Goal: Task Accomplishment & Management: Manage account settings

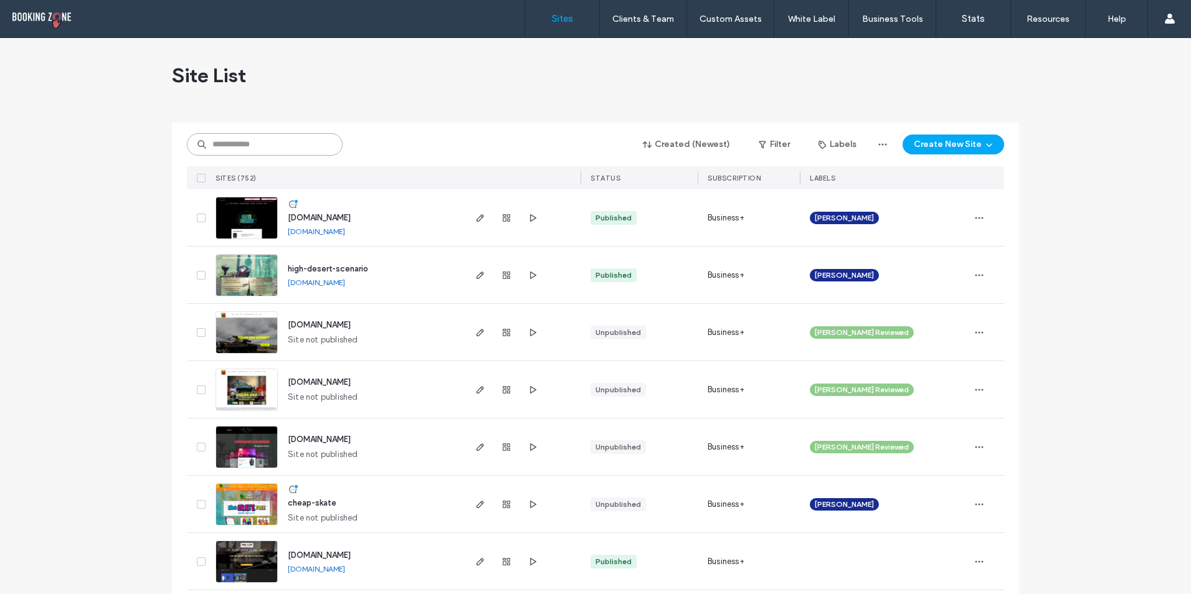
click at [281, 151] on input at bounding box center [265, 144] width 156 height 22
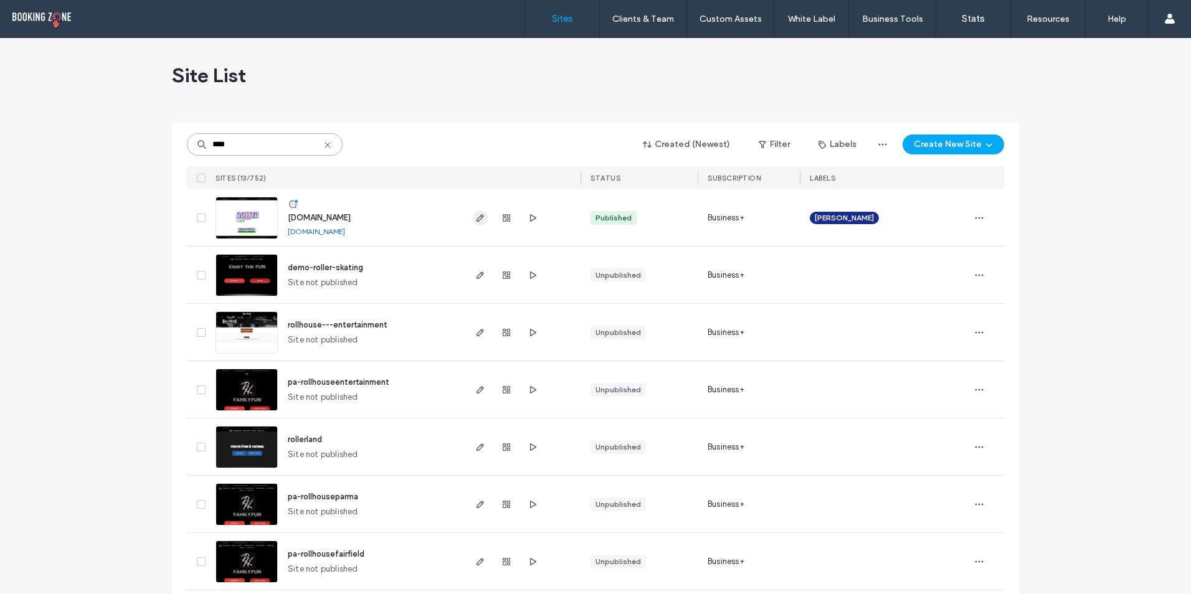
type input "****"
click at [475, 220] on icon "button" at bounding box center [480, 218] width 10 height 10
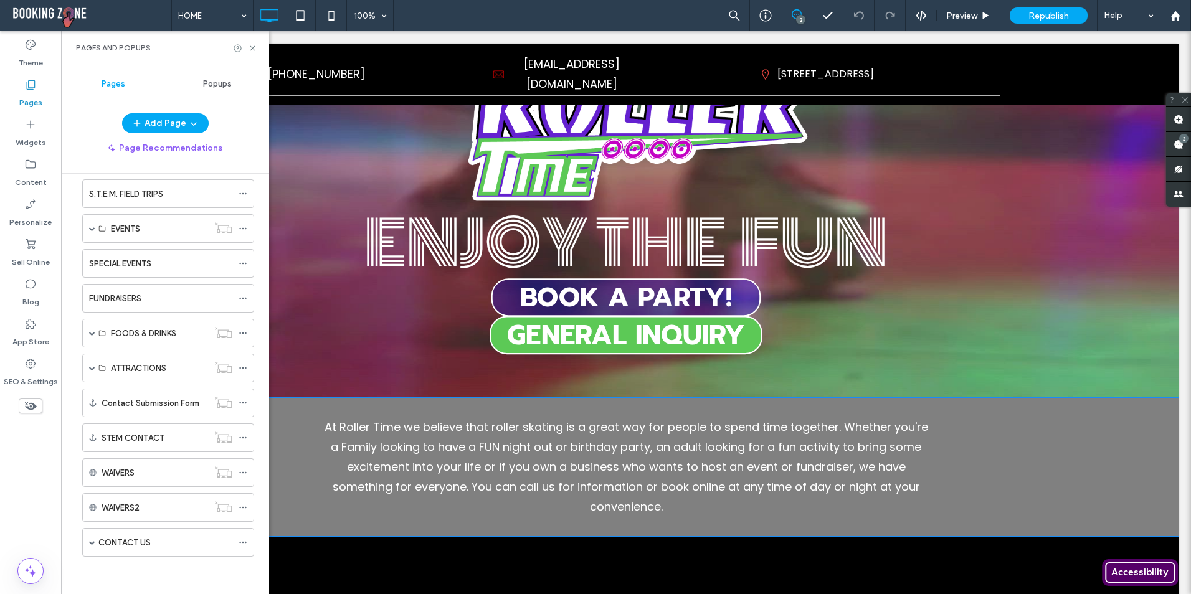
scroll to position [436, 0]
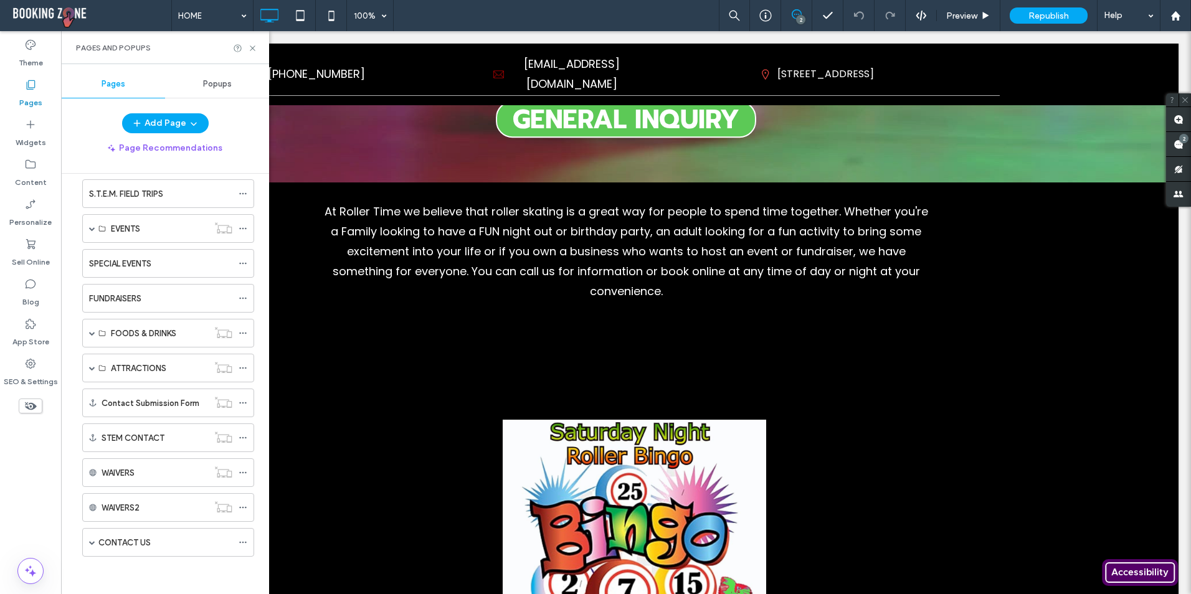
click at [144, 298] on div "FUNDRAISERS" at bounding box center [160, 298] width 143 height 13
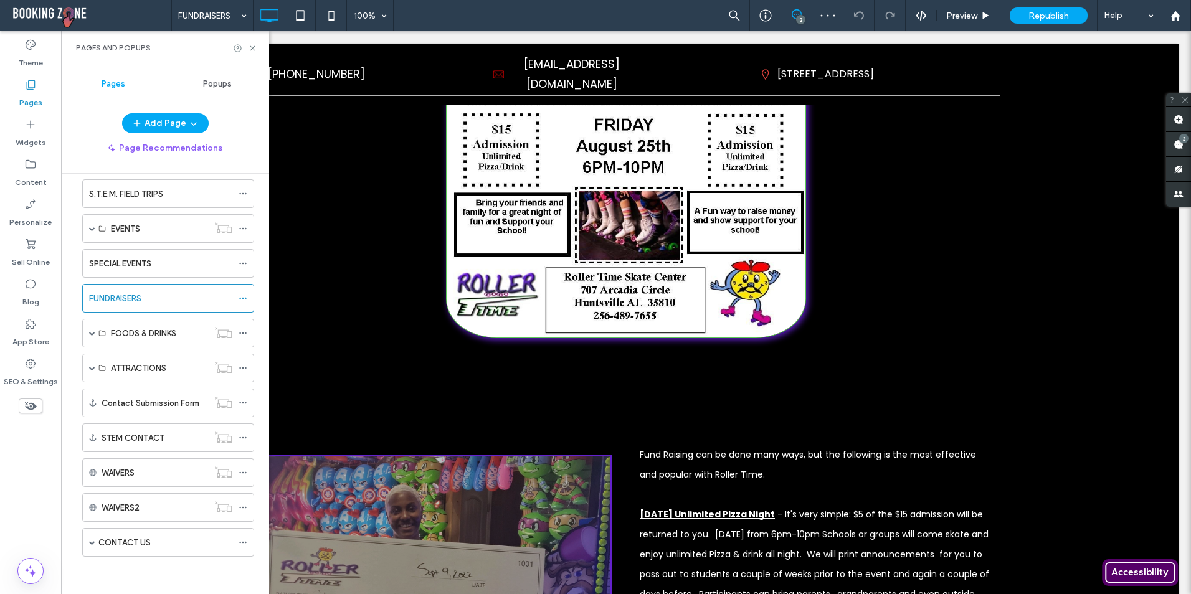
scroll to position [316, 0]
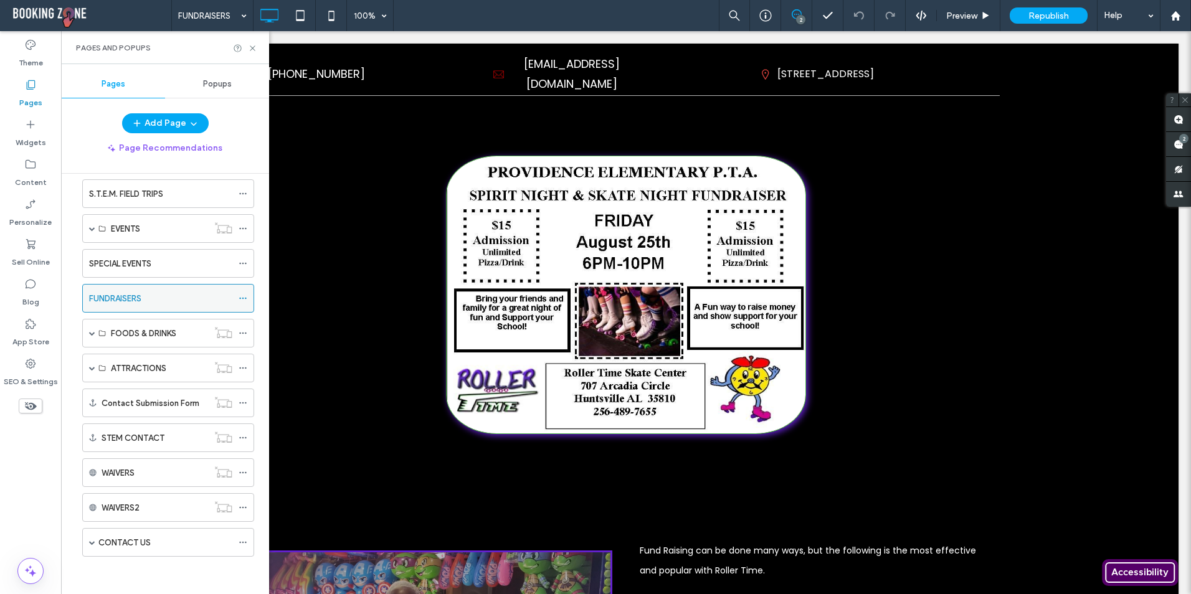
drag, startPoint x: 177, startPoint y: 297, endPoint x: 161, endPoint y: 296, distance: 16.2
click at [161, 296] on div "FUNDRAISERS" at bounding box center [160, 298] width 143 height 13
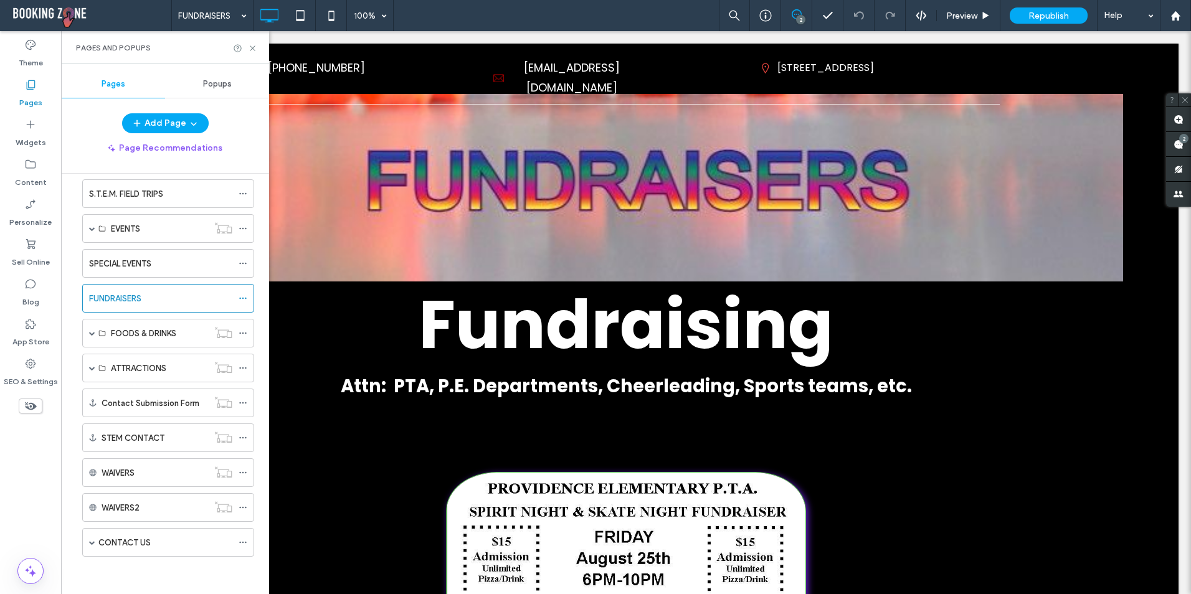
scroll to position [0, 0]
click at [239, 299] on icon at bounding box center [243, 298] width 9 height 9
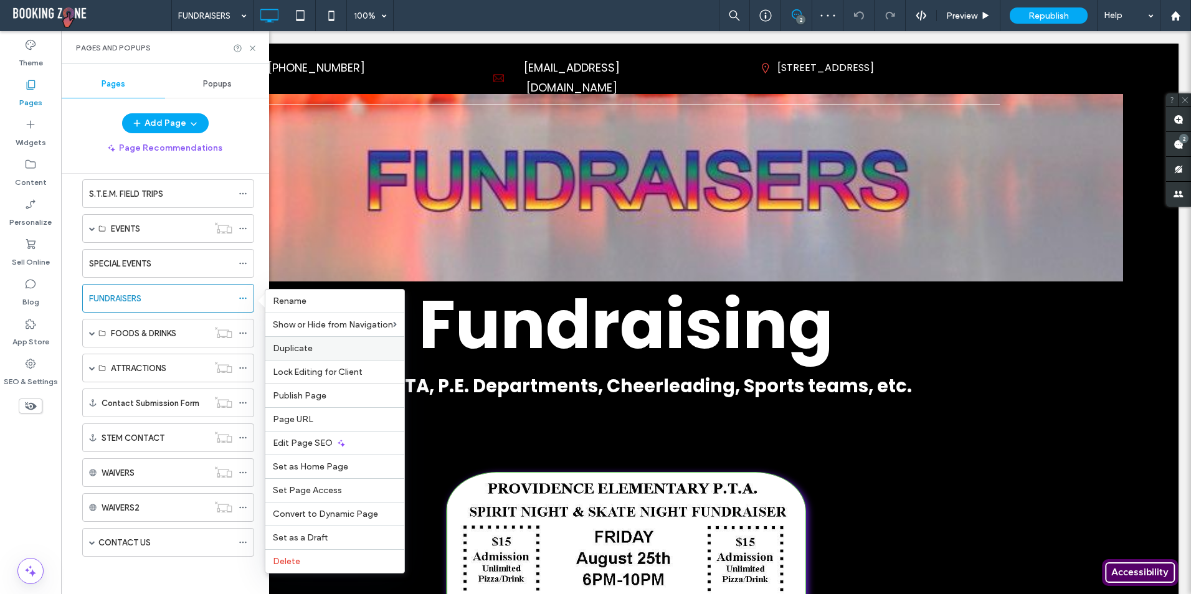
click at [293, 346] on span "Duplicate" at bounding box center [293, 348] width 40 height 11
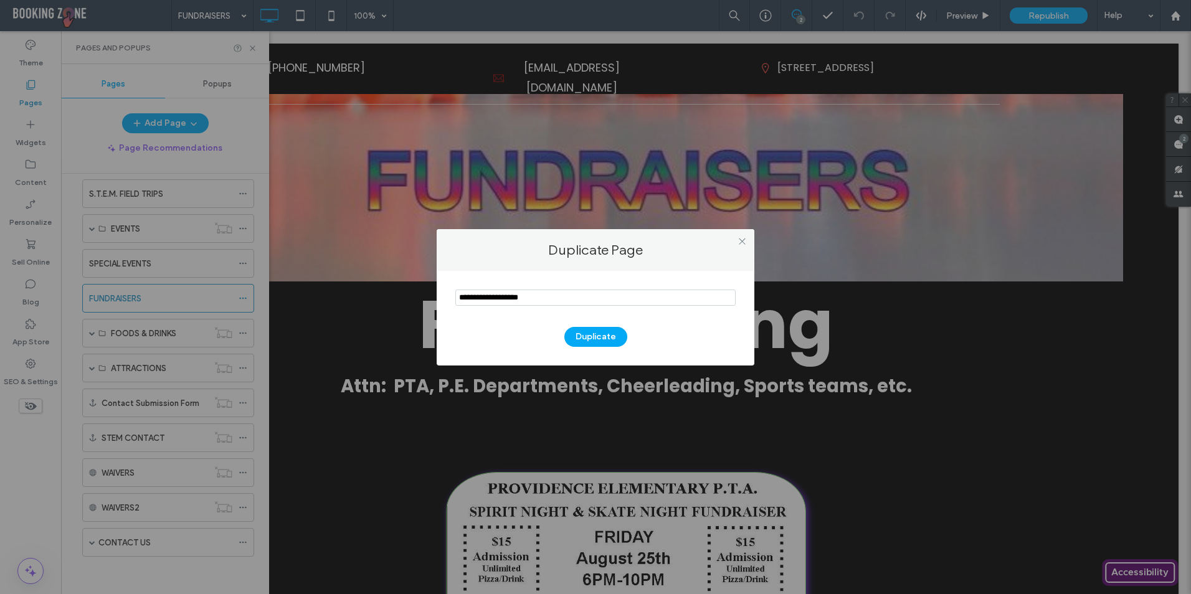
drag, startPoint x: 570, startPoint y: 300, endPoint x: 453, endPoint y: 304, distance: 117.8
click at [453, 304] on div "Duplicate" at bounding box center [596, 318] width 318 height 95
type input "********"
click at [585, 341] on button "Duplicate" at bounding box center [595, 337] width 63 height 20
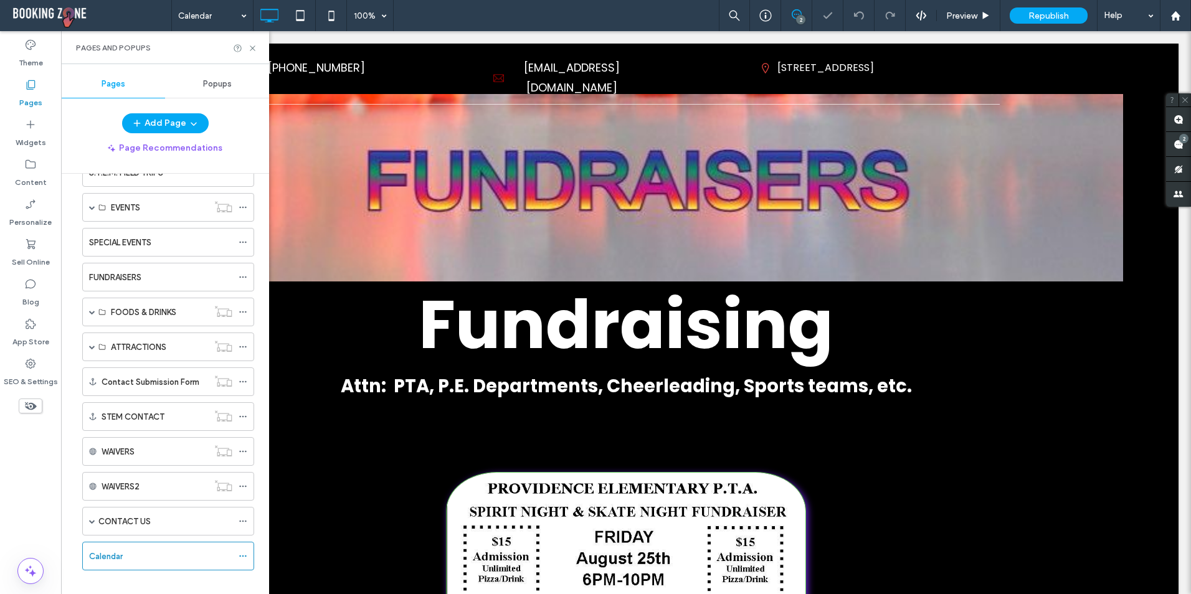
scroll to position [184, 0]
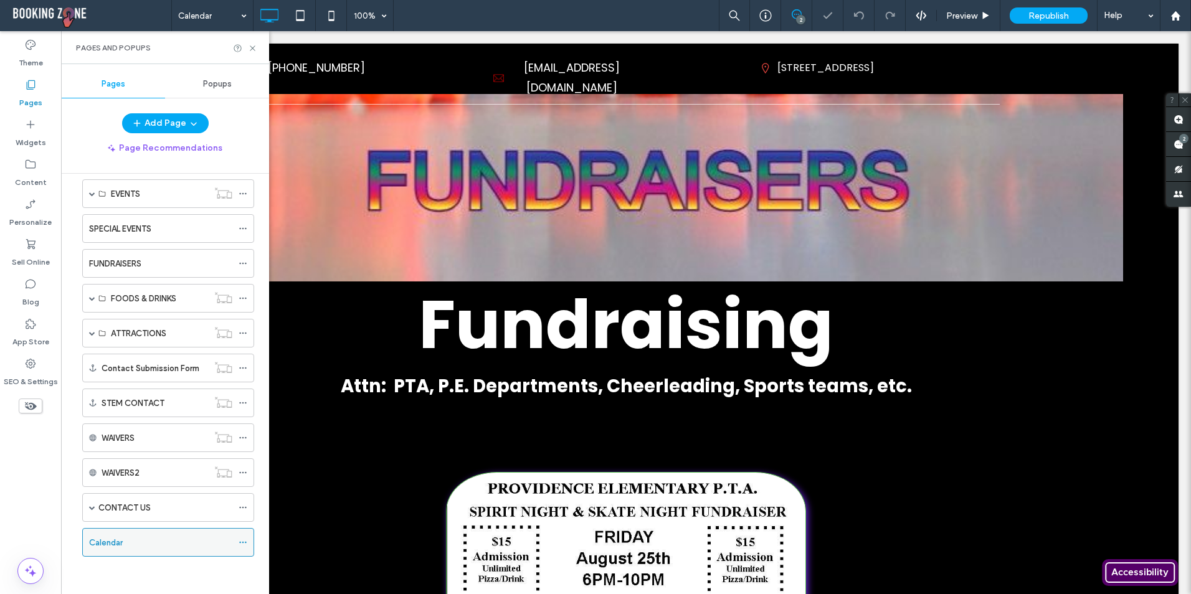
click at [244, 541] on icon at bounding box center [243, 542] width 9 height 9
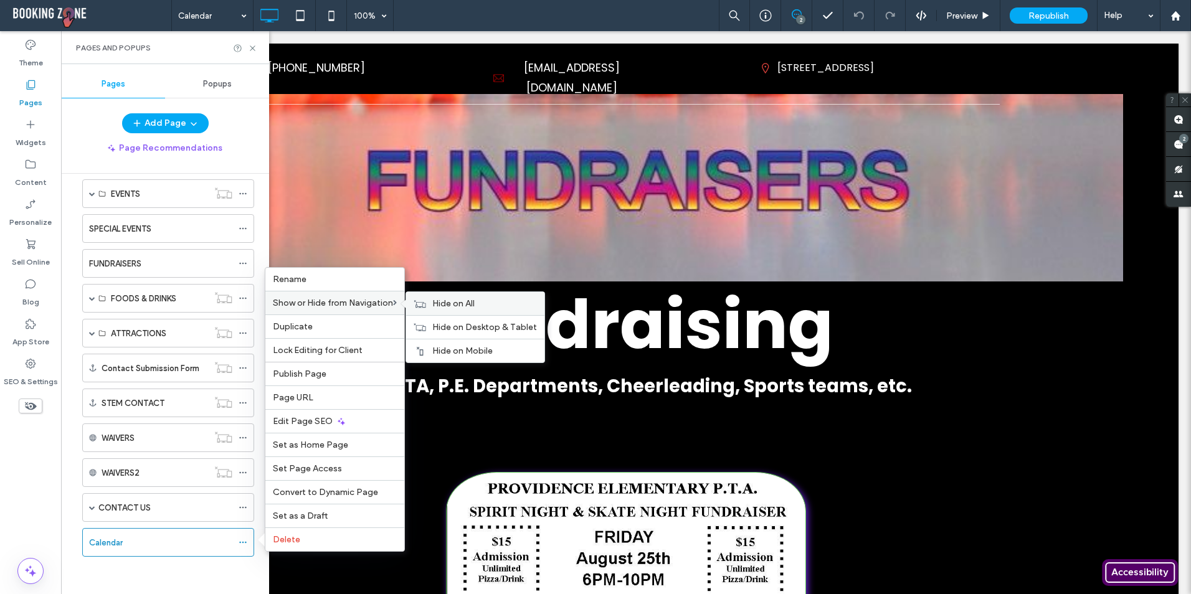
click at [440, 304] on span "Hide on All" at bounding box center [453, 303] width 42 height 11
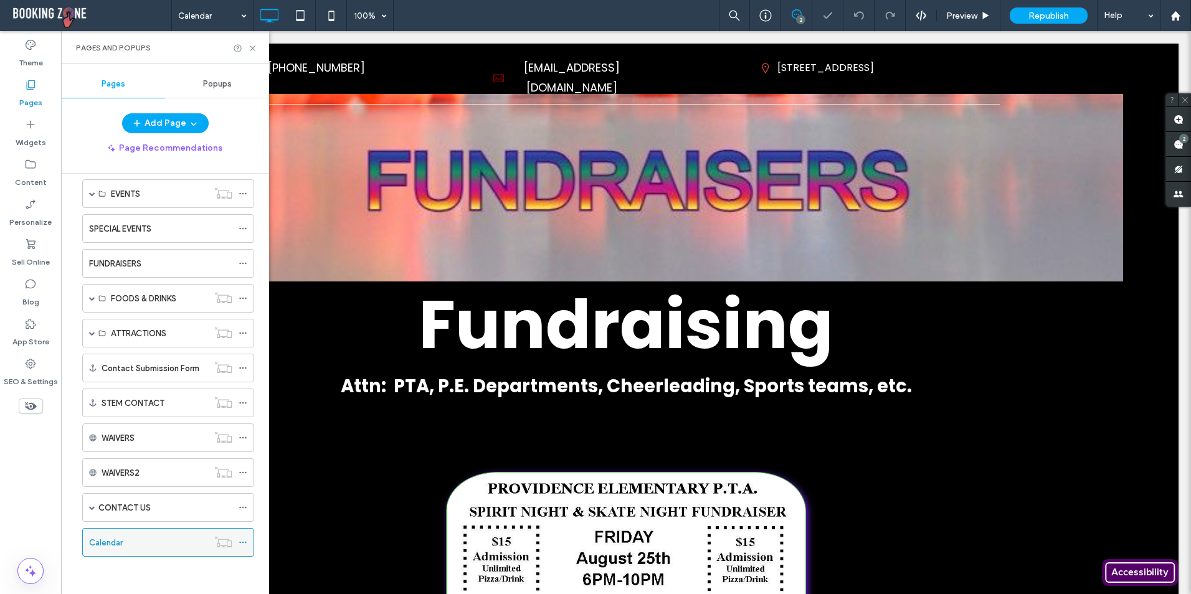
click at [141, 539] on div "Calendar" at bounding box center [148, 542] width 119 height 13
click at [123, 543] on div at bounding box center [595, 297] width 1191 height 594
click at [123, 543] on div "Calendar 100% 2 Preview Republish Help Site Comments Team & Clients Automate ne…" at bounding box center [595, 297] width 1191 height 594
click at [123, 543] on div "Calendar" at bounding box center [148, 542] width 119 height 13
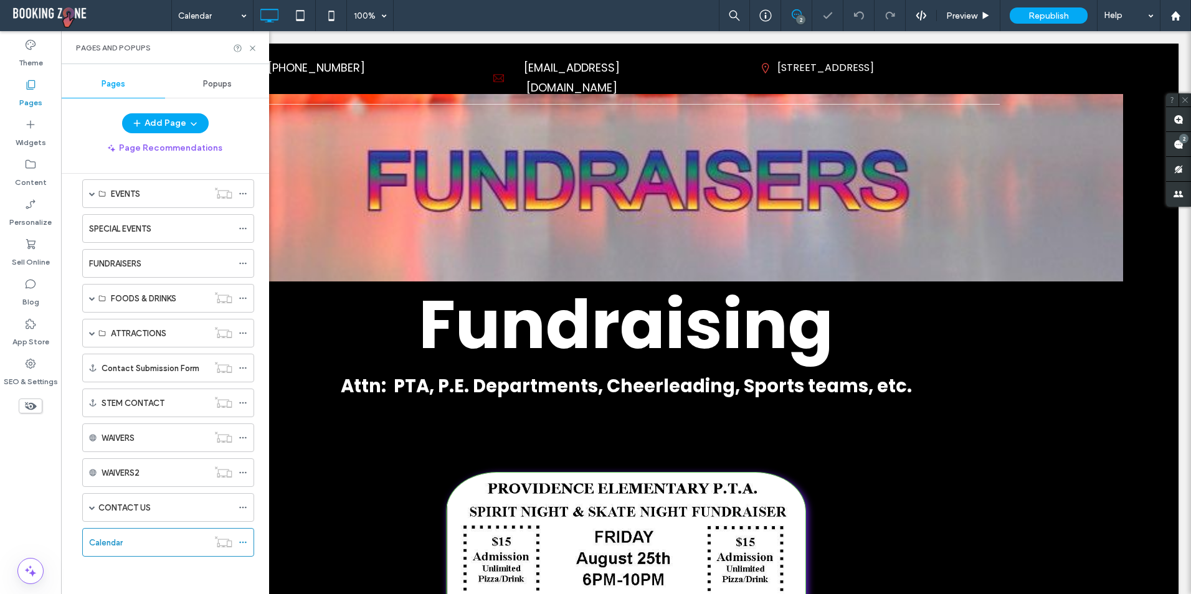
click at [0, 0] on div at bounding box center [0, 0] width 0 height 0
click at [123, 543] on div "Calendar" at bounding box center [148, 542] width 119 height 13
click at [239, 541] on icon at bounding box center [243, 542] width 9 height 9
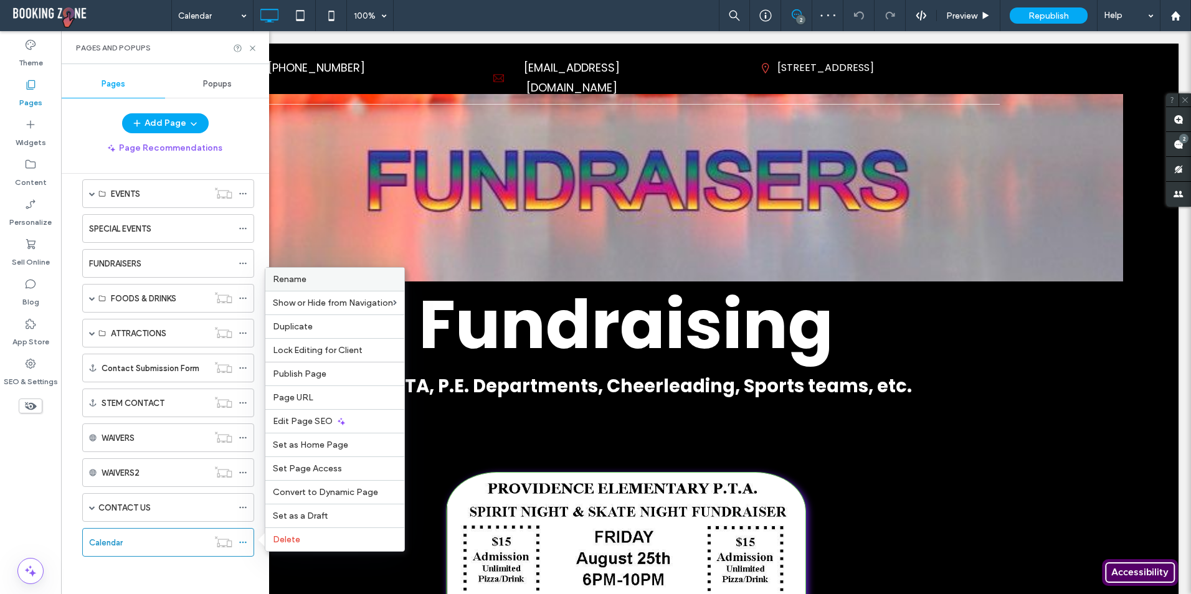
click at [305, 279] on span "Rename" at bounding box center [290, 279] width 34 height 11
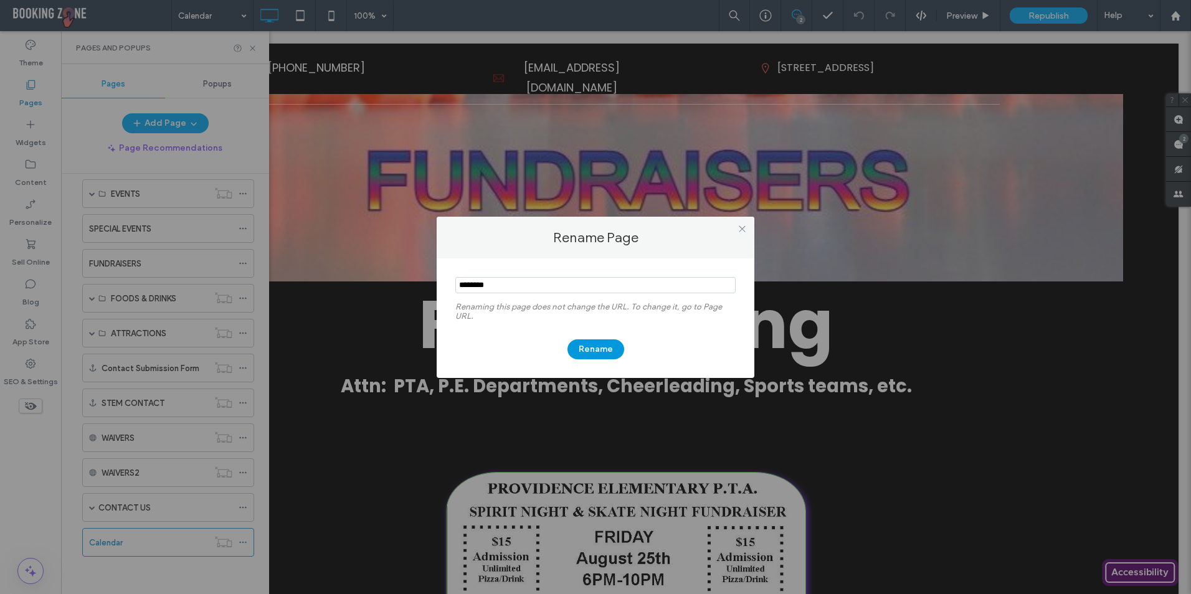
type input "********"
click at [602, 352] on button "Rename" at bounding box center [595, 349] width 57 height 20
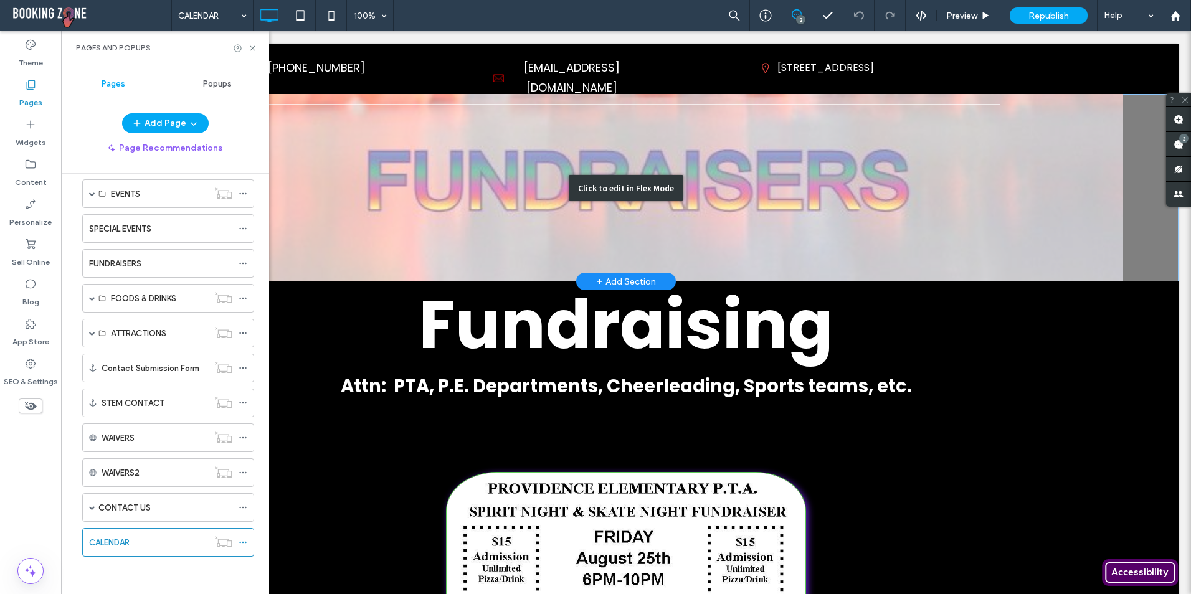
click at [437, 218] on div "Click to edit in Flex Mode" at bounding box center [625, 187] width 1105 height 187
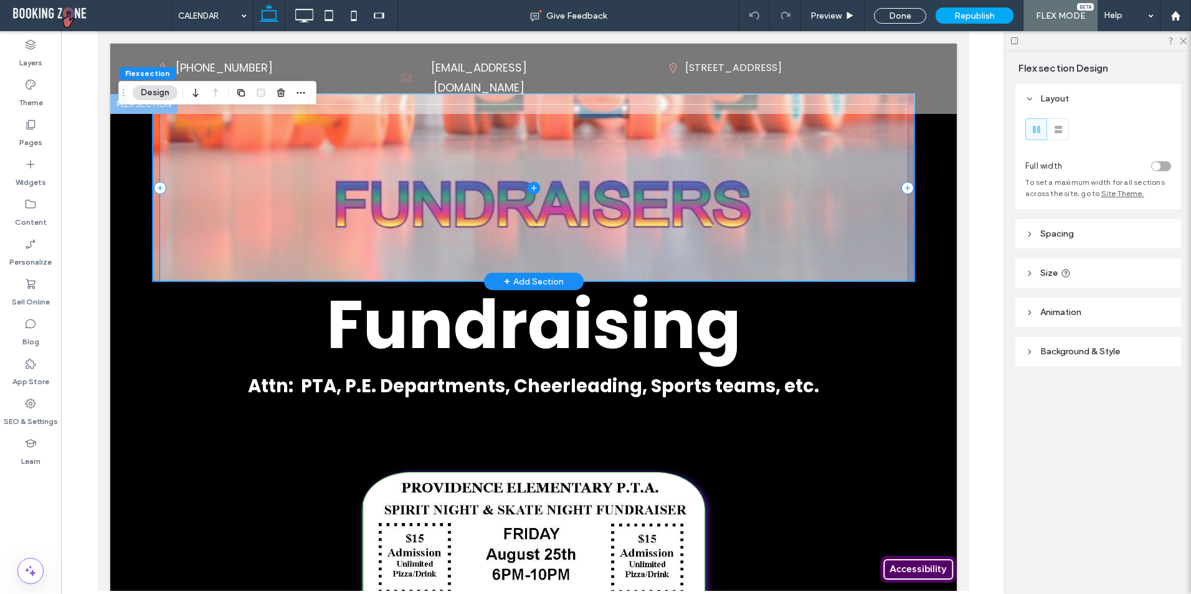
click at [411, 205] on span at bounding box center [532, 187] width 747 height 187
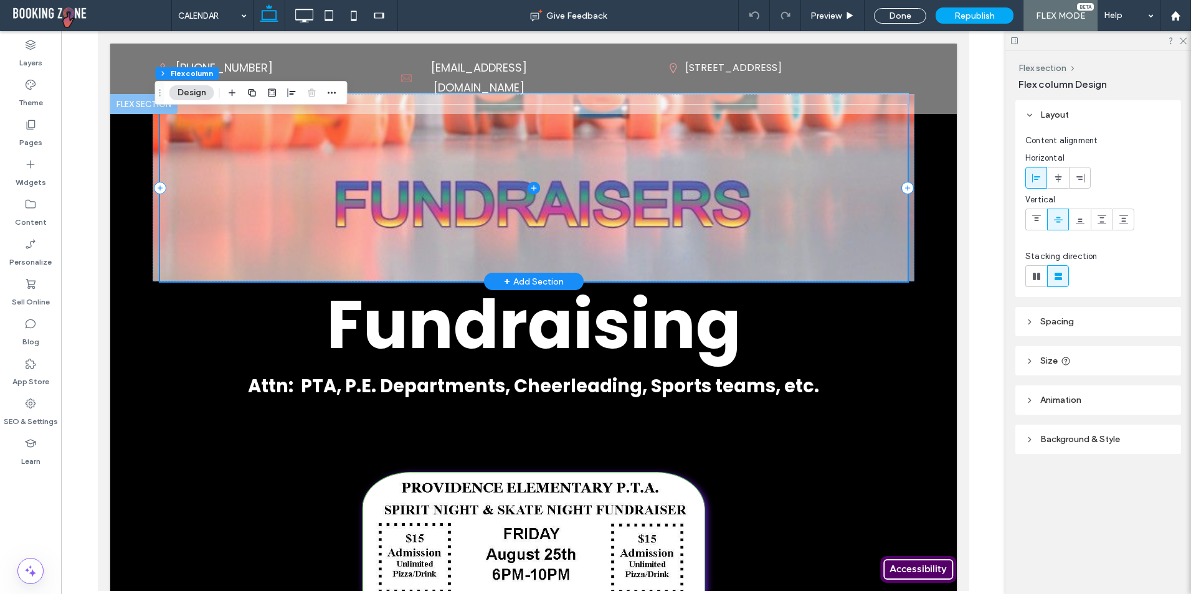
click at [654, 192] on span at bounding box center [532, 187] width 747 height 187
click at [390, 171] on span at bounding box center [532, 187] width 747 height 187
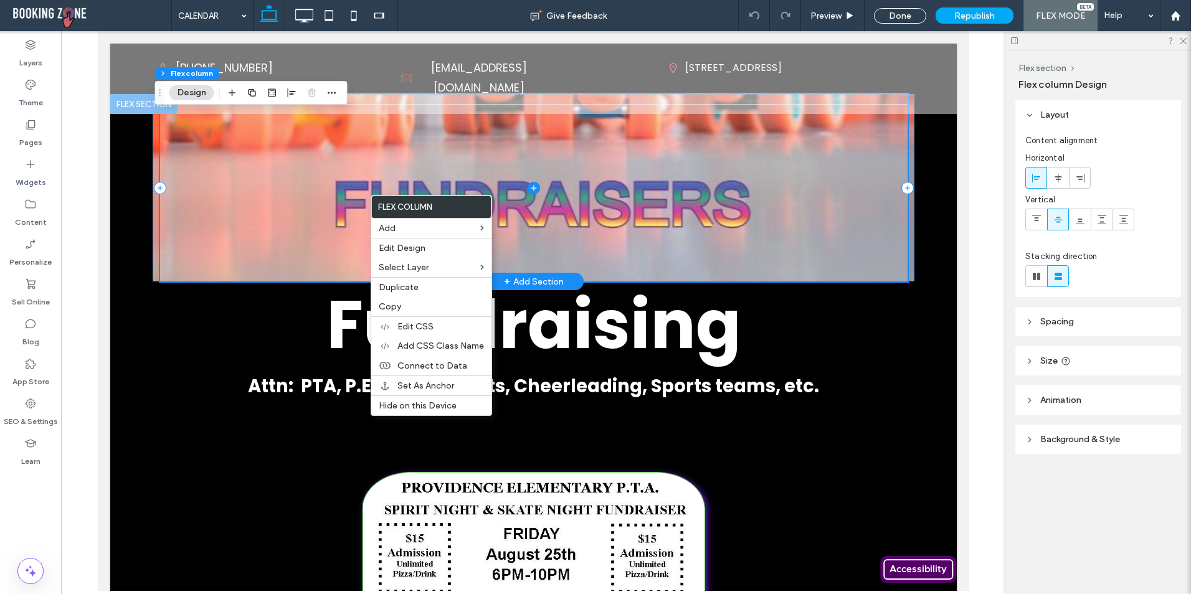
click at [323, 247] on span at bounding box center [532, 187] width 747 height 187
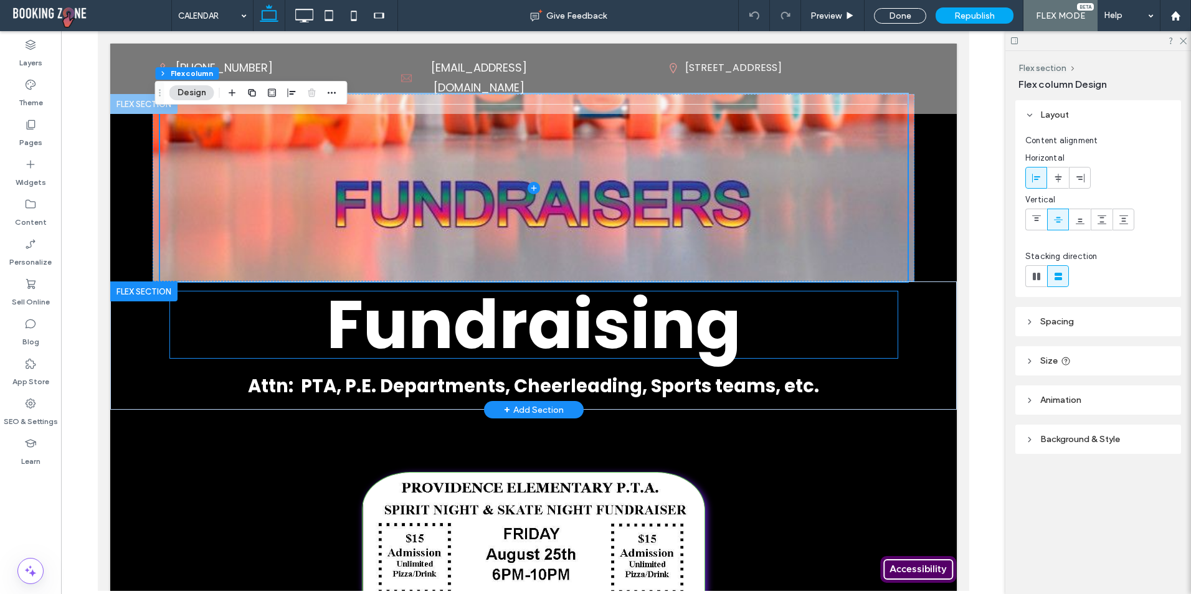
click at [376, 306] on span "Fundraising" at bounding box center [533, 324] width 415 height 93
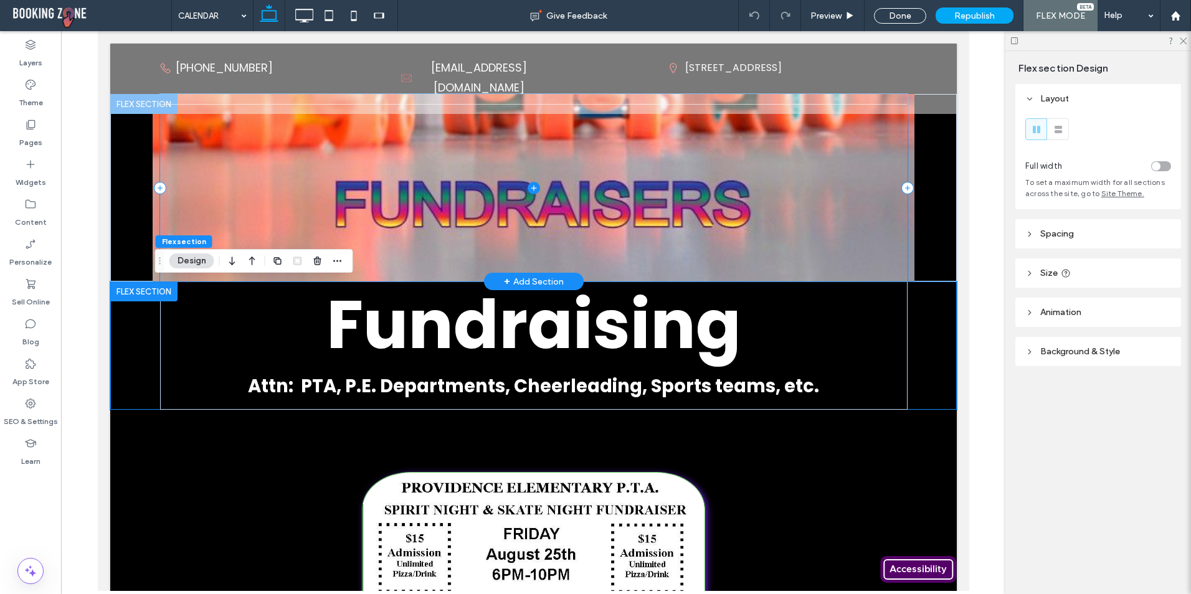
click at [189, 179] on span at bounding box center [532, 187] width 747 height 187
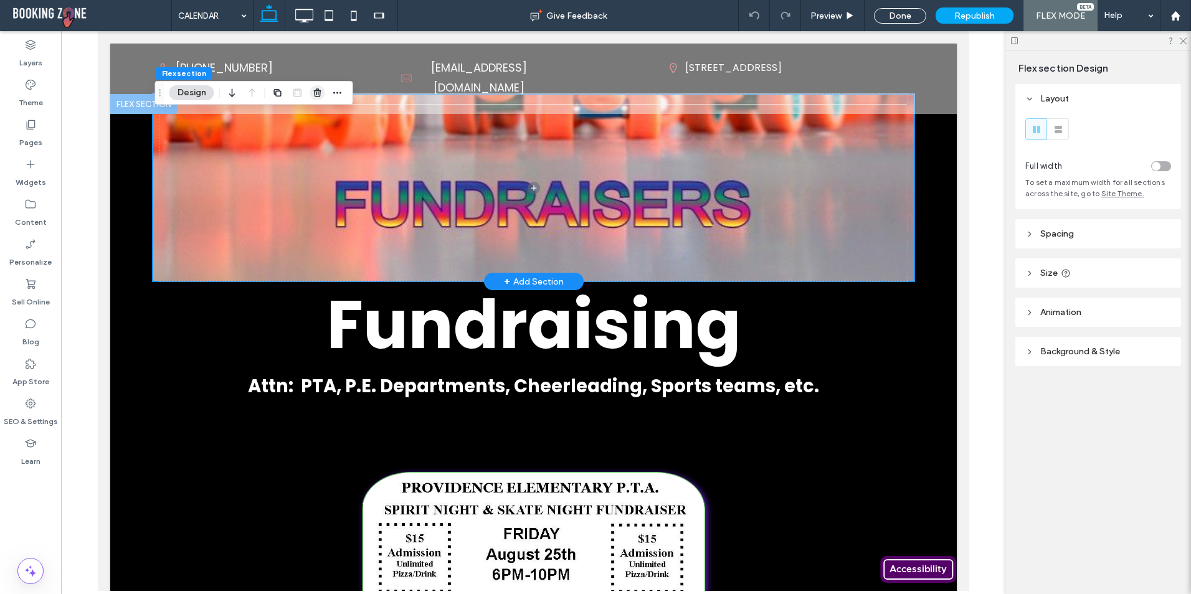
click at [316, 95] on icon "button" at bounding box center [318, 93] width 10 height 10
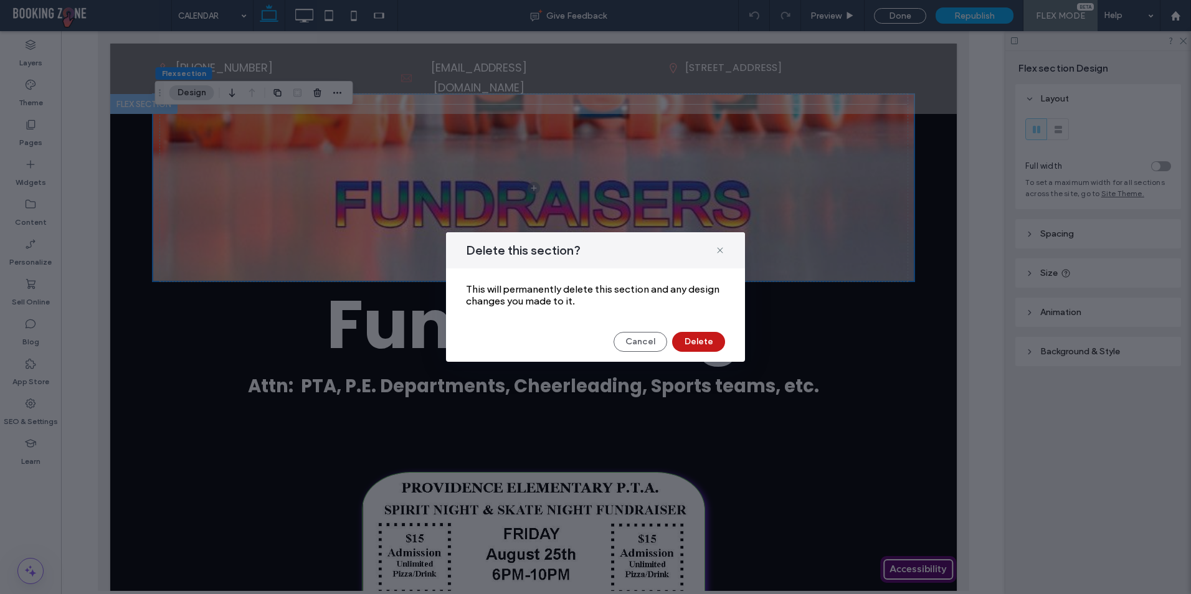
click at [702, 340] on button "Delete" at bounding box center [698, 342] width 53 height 20
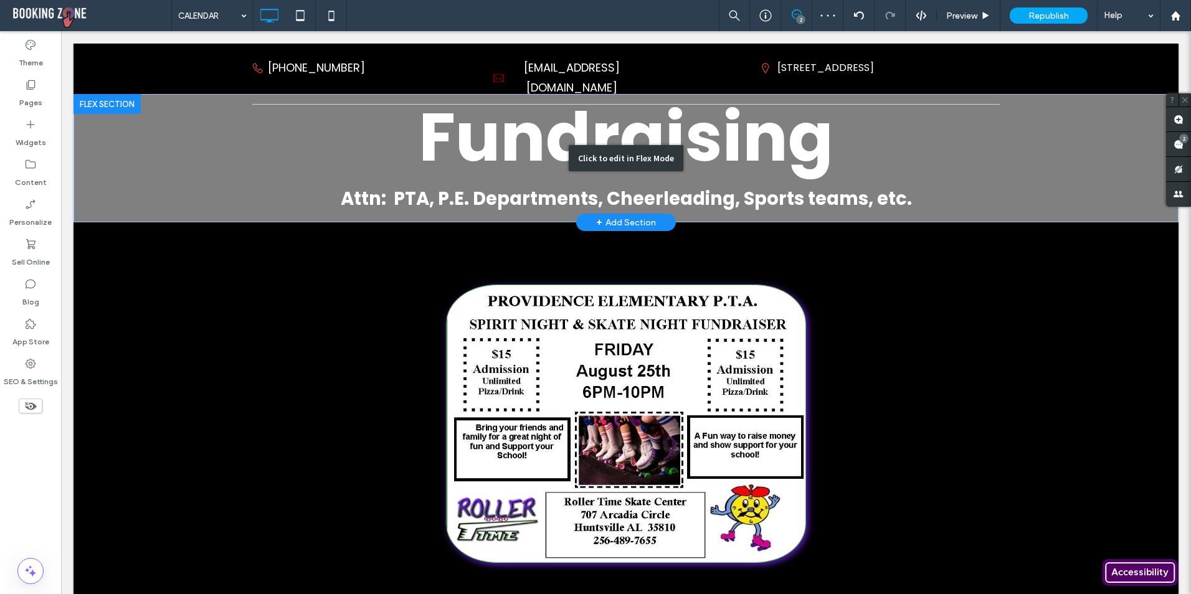
click at [520, 161] on div "Click to edit in Flex Mode" at bounding box center [625, 158] width 1105 height 128
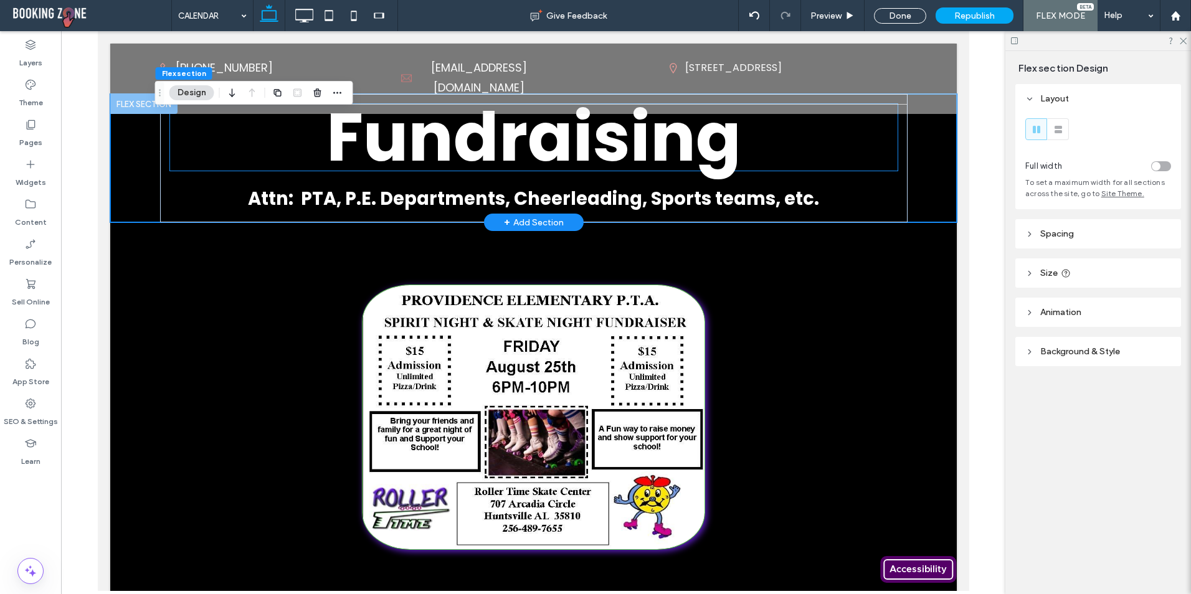
click at [445, 154] on span "Fundraising" at bounding box center [533, 137] width 415 height 93
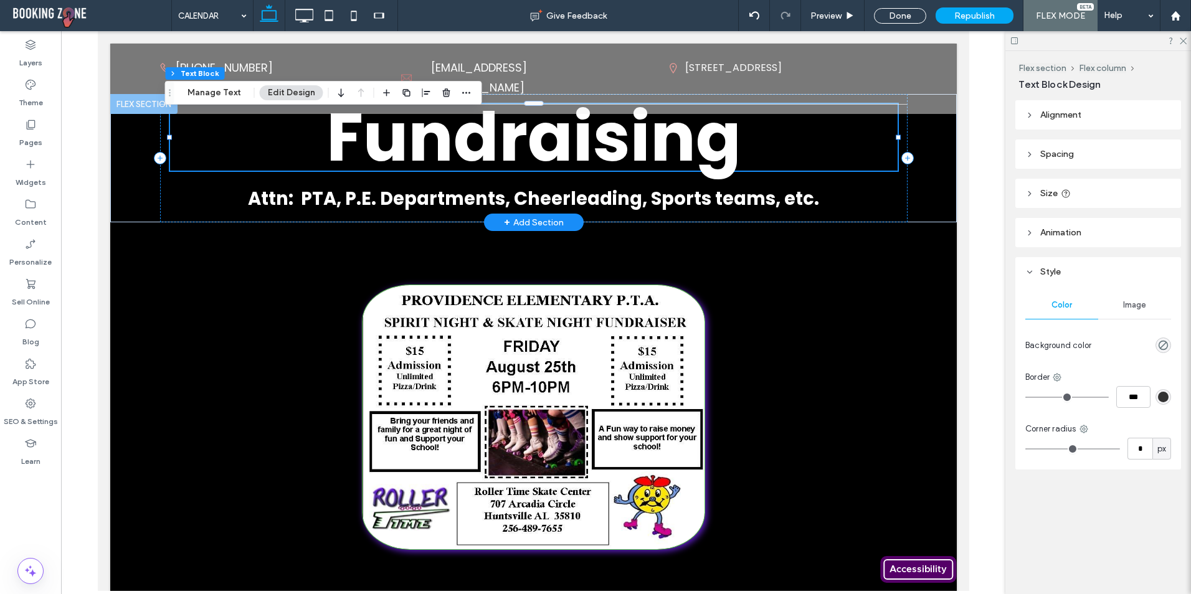
click at [458, 150] on span "Fundraising" at bounding box center [533, 137] width 415 height 93
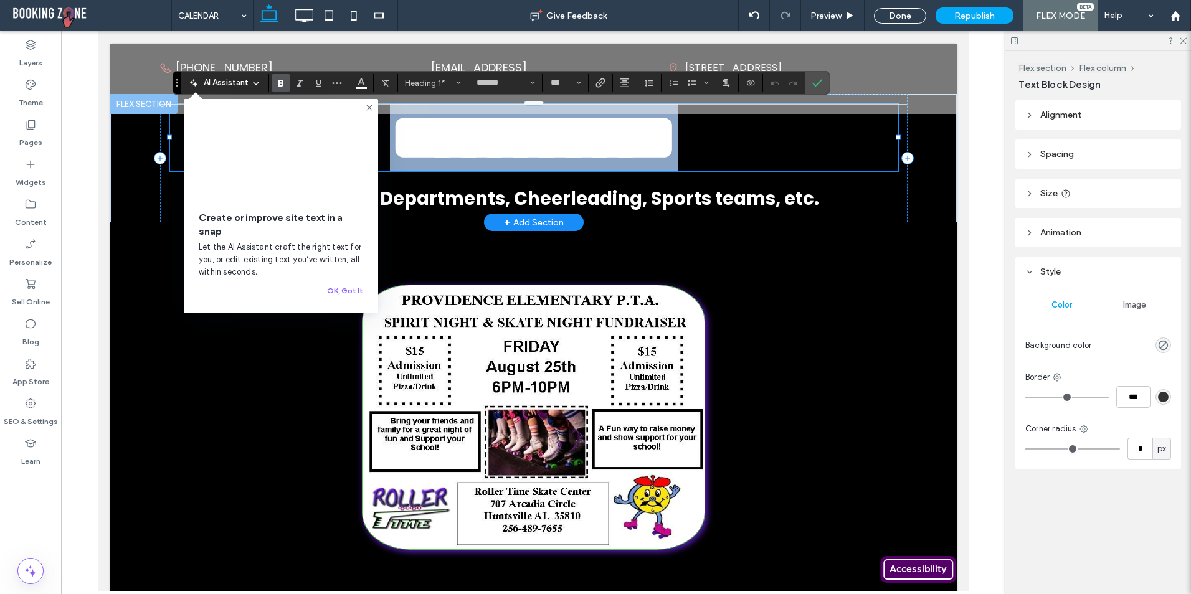
click at [176, 145] on h1 "**********" at bounding box center [532, 137] width 727 height 67
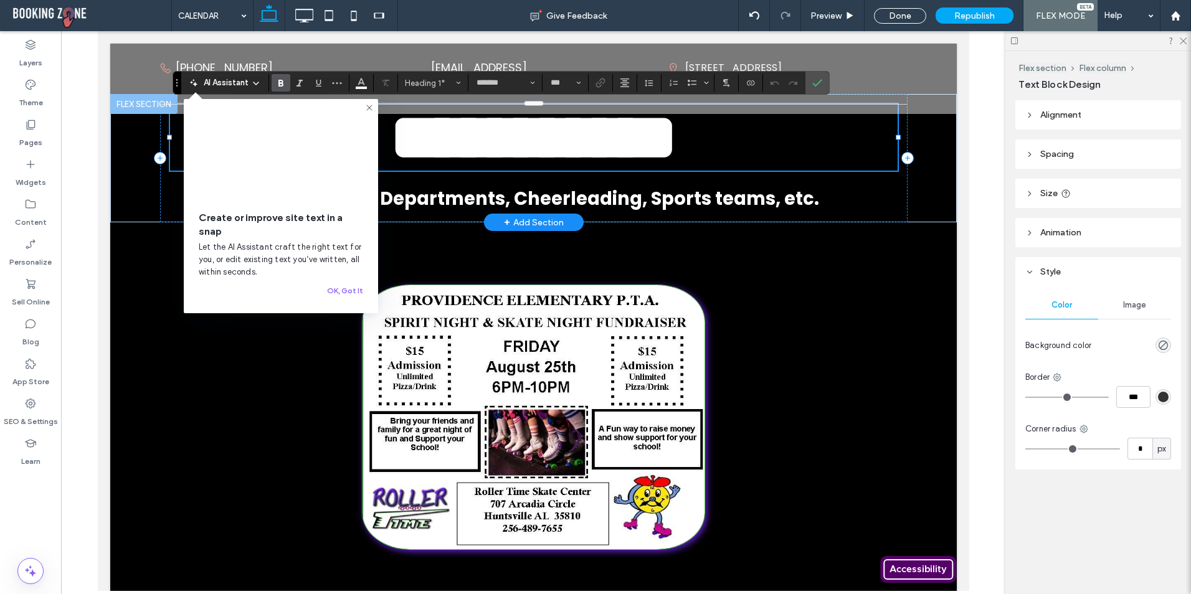
click at [169, 166] on h1 "**********" at bounding box center [532, 137] width 727 height 67
click at [169, 171] on div at bounding box center [532, 171] width 727 height 1
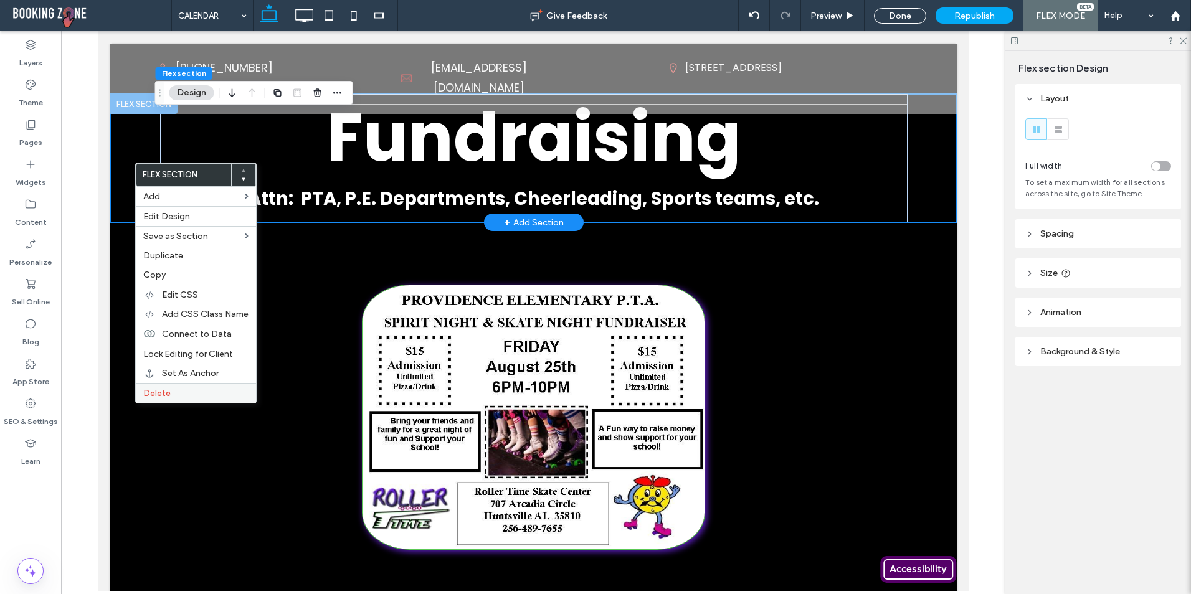
click at [176, 389] on label "Delete" at bounding box center [195, 393] width 105 height 11
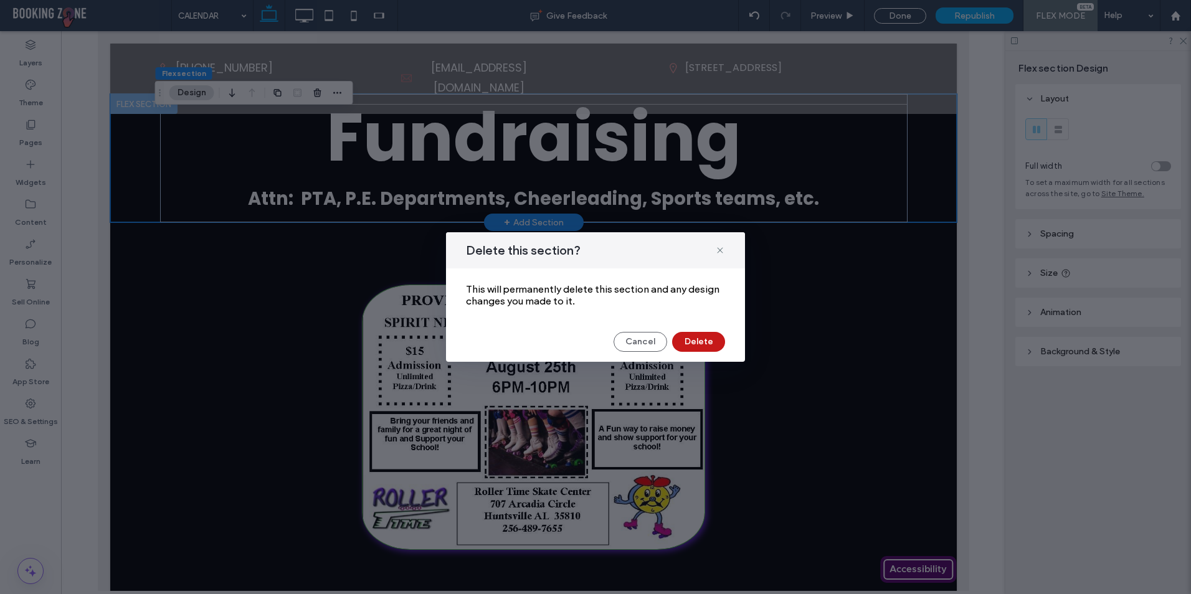
click at [701, 346] on button "Delete" at bounding box center [698, 342] width 53 height 20
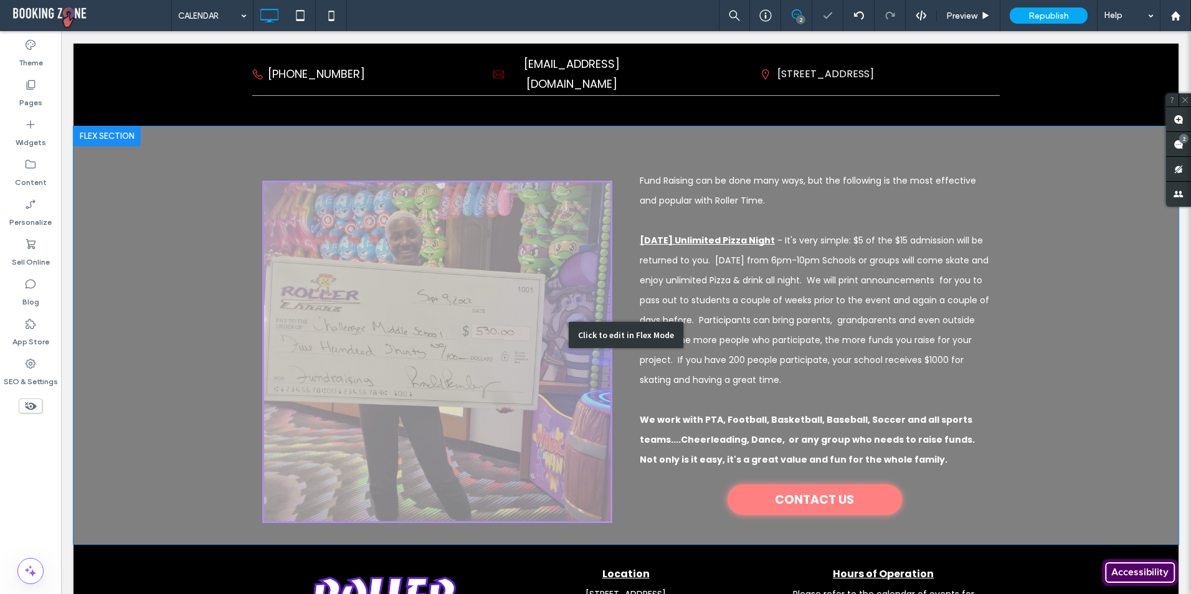
scroll to position [374, 0]
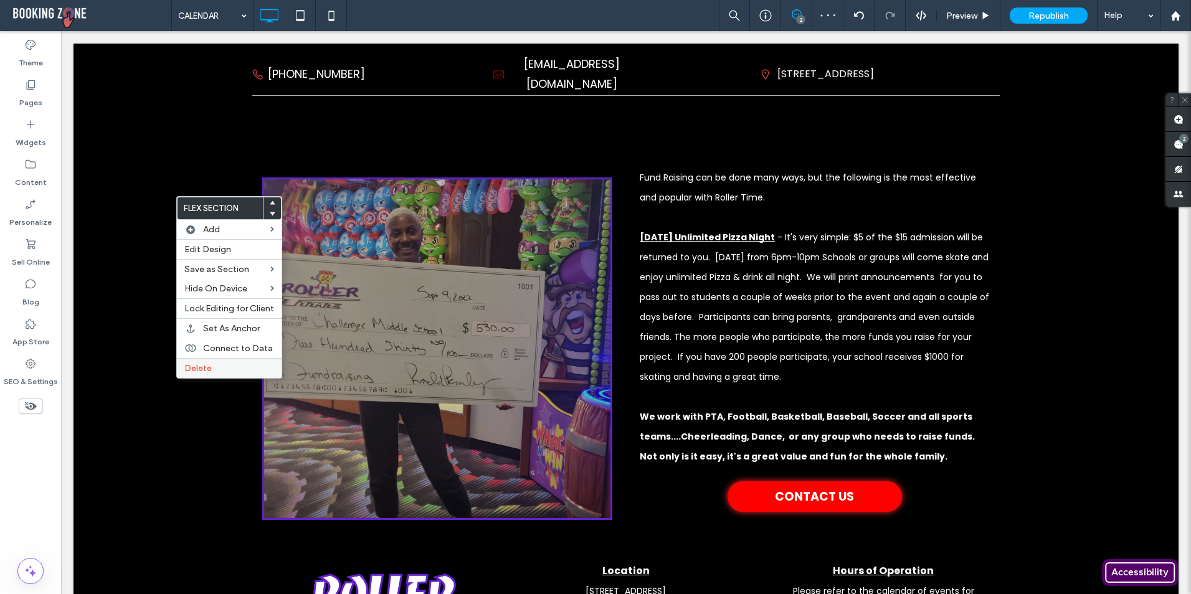
click at [206, 367] on span "Delete" at bounding box center [197, 368] width 27 height 11
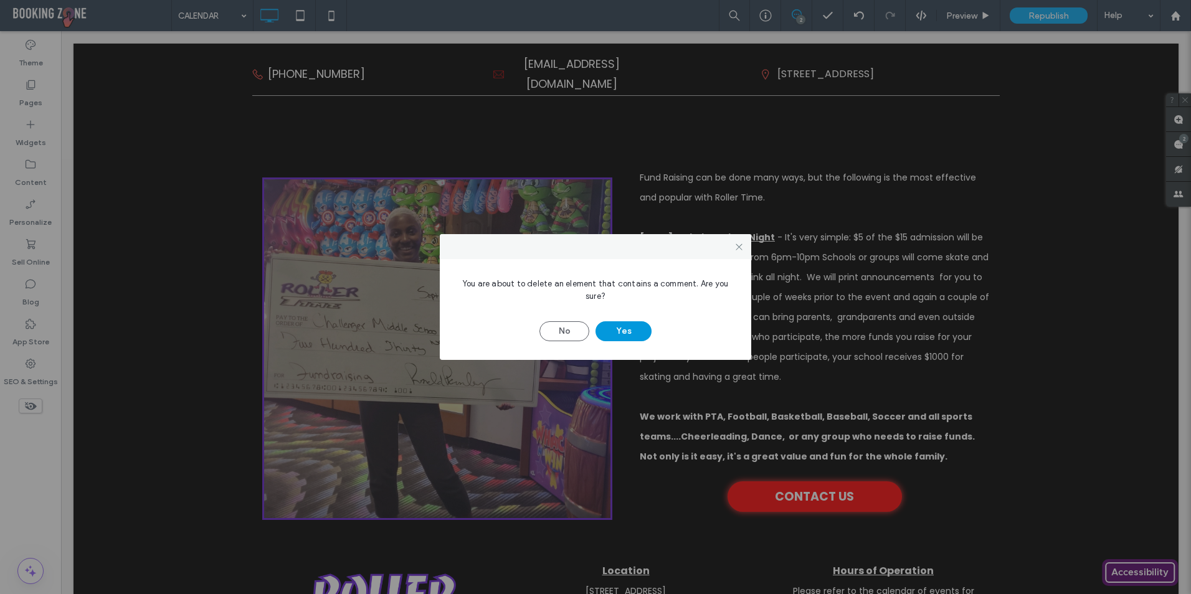
click at [632, 326] on button "Yes" at bounding box center [623, 331] width 56 height 20
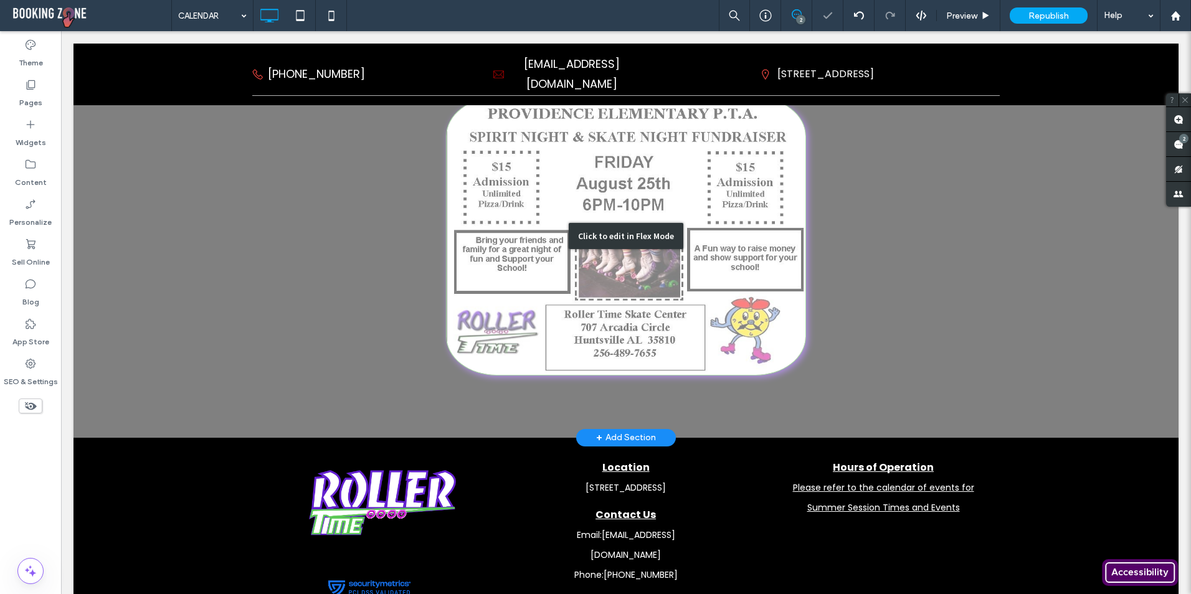
scroll to position [0, 0]
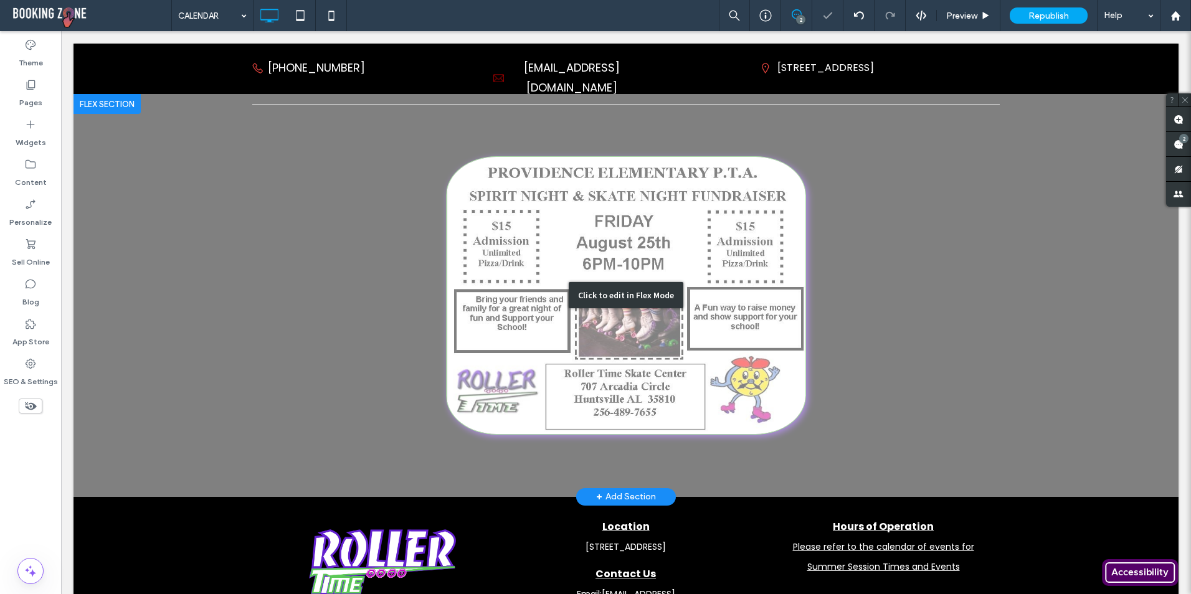
click at [542, 247] on div "Click to edit in Flex Mode" at bounding box center [625, 295] width 1105 height 403
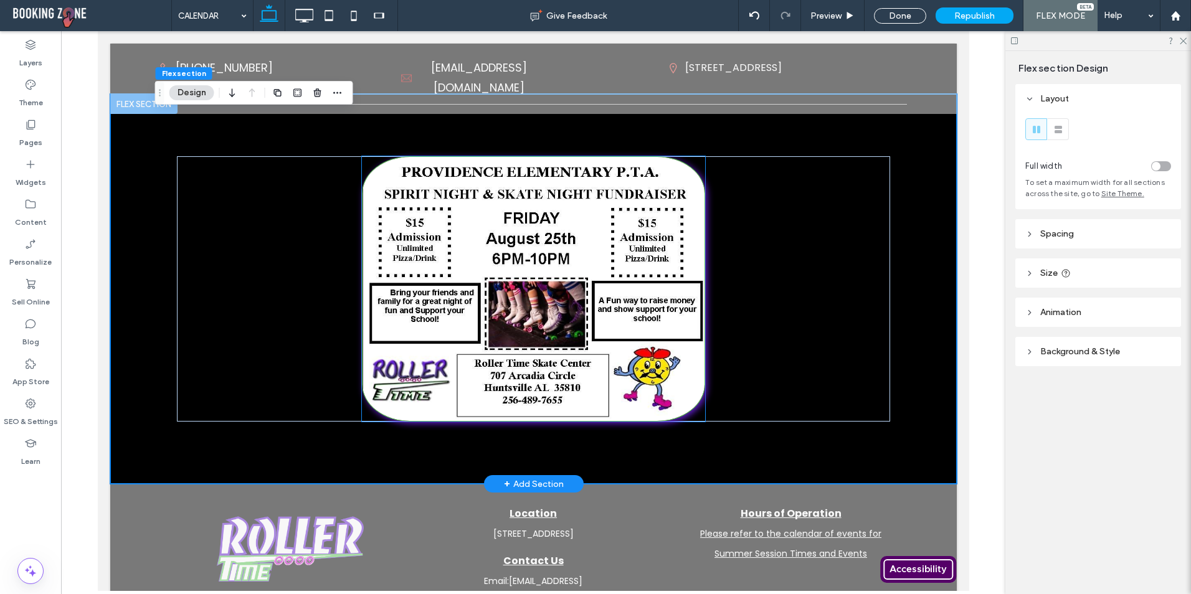
click at [508, 248] on img at bounding box center [533, 288] width 344 height 265
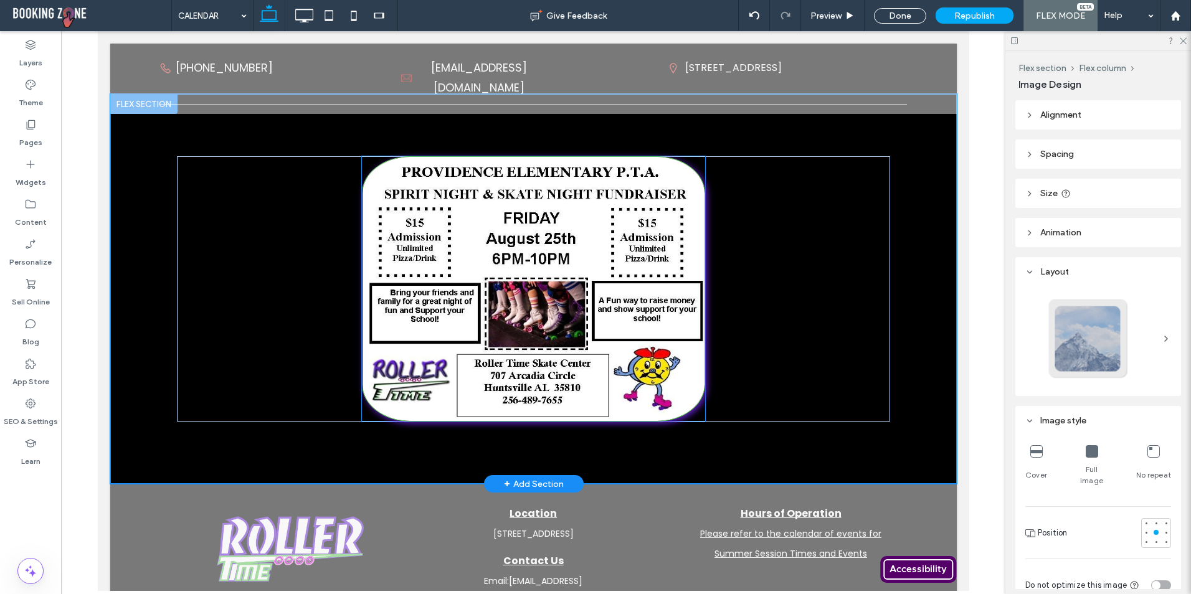
type input "*"
type input "***"
type input "**"
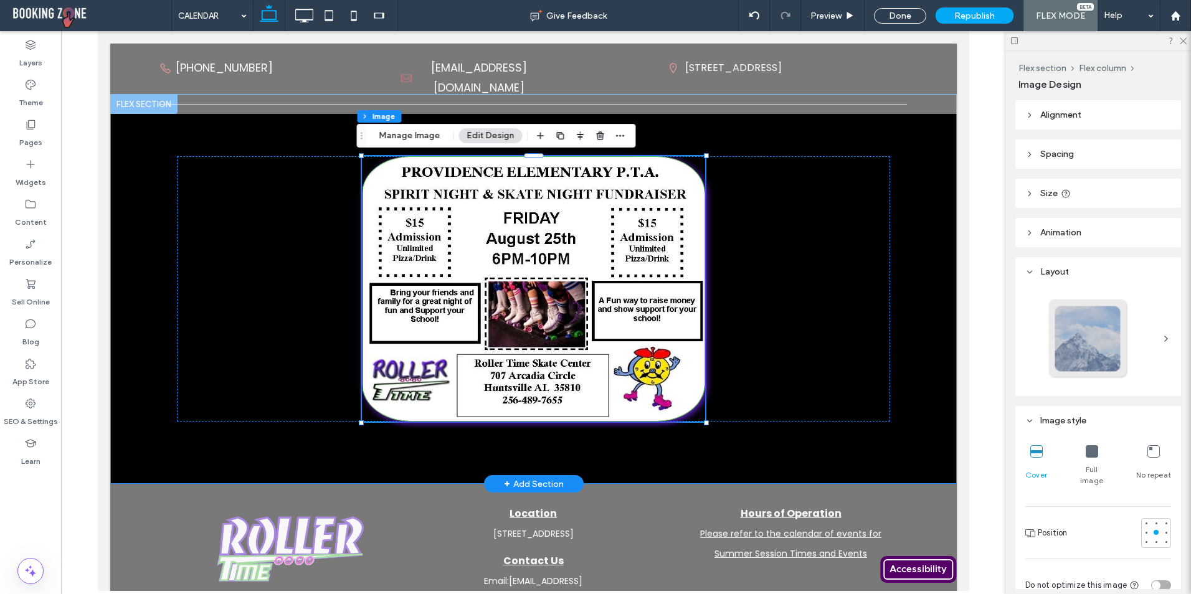
click at [124, 258] on div at bounding box center [533, 289] width 846 height 390
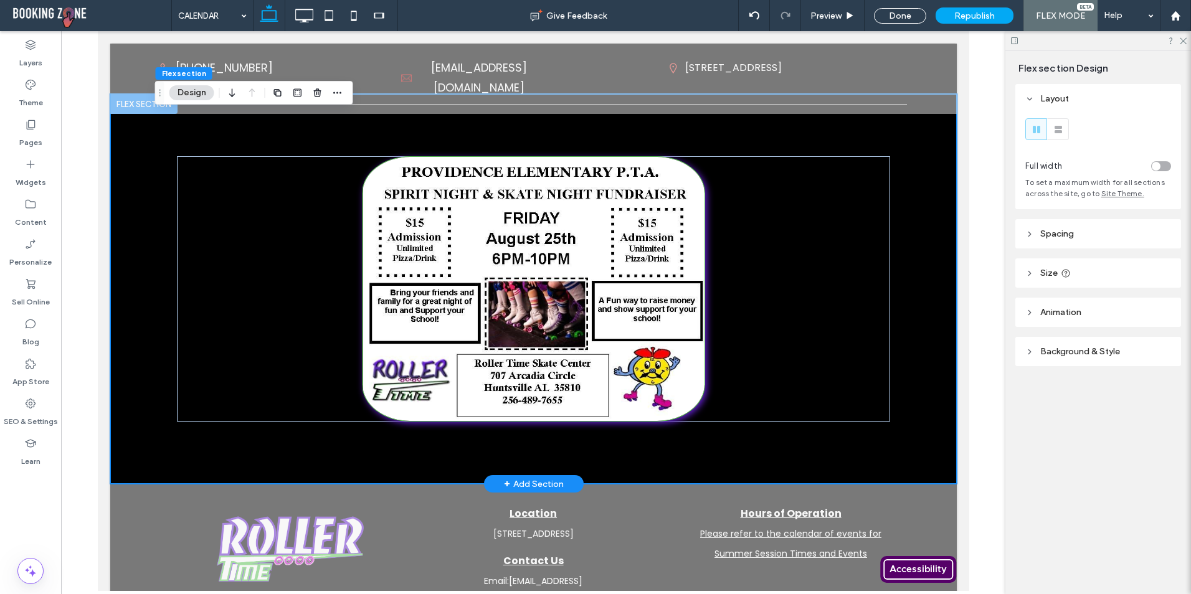
click at [159, 267] on div at bounding box center [532, 289] width 747 height 390
click at [767, 118] on div at bounding box center [532, 289] width 747 height 390
click at [898, 21] on div "Done" at bounding box center [900, 16] width 52 height 16
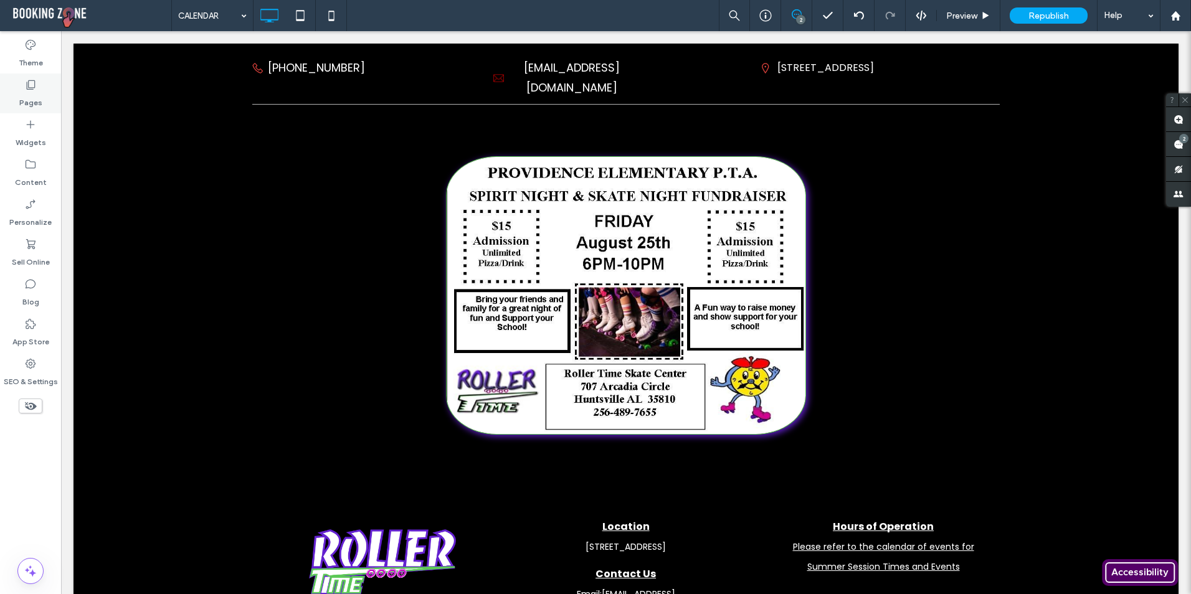
click at [31, 103] on label "Pages" at bounding box center [30, 99] width 23 height 17
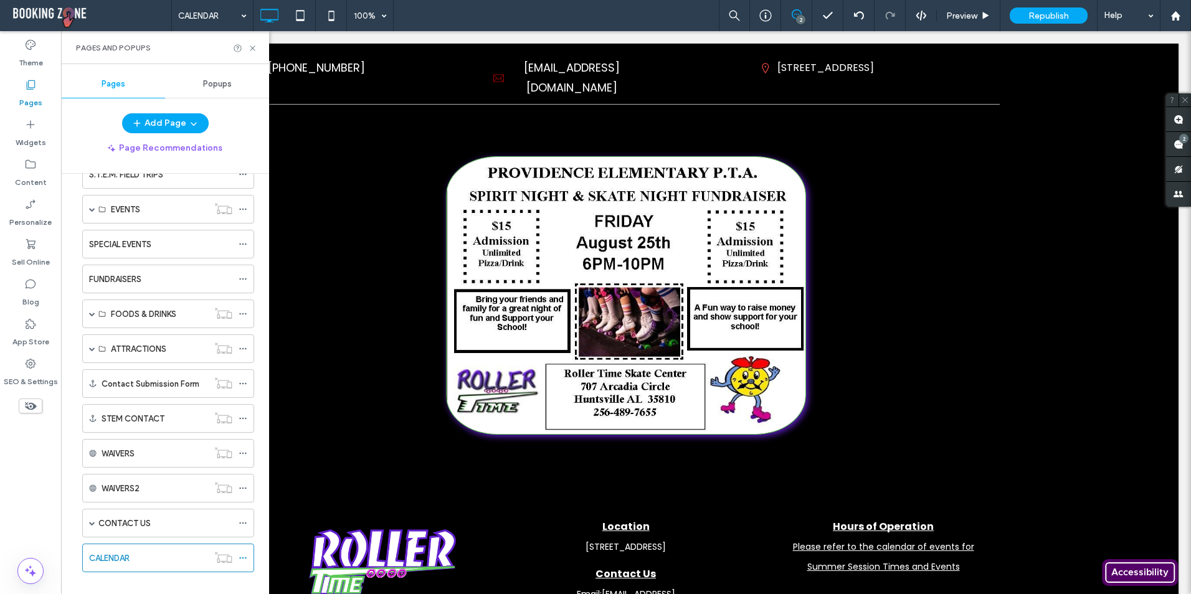
scroll to position [184, 0]
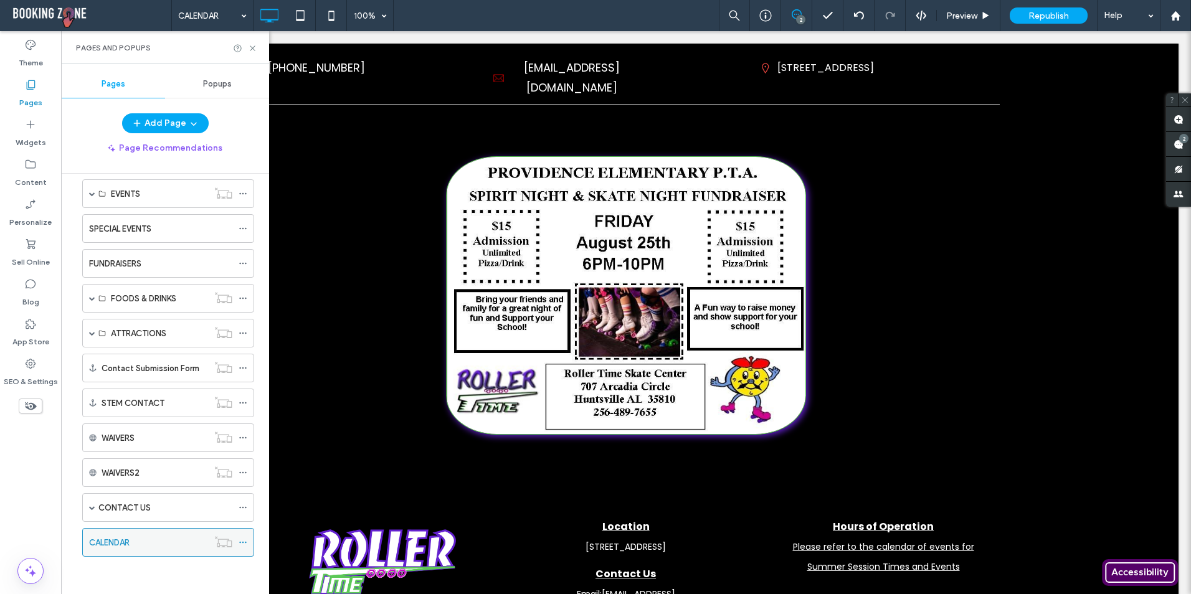
click at [243, 539] on icon at bounding box center [243, 542] width 9 height 9
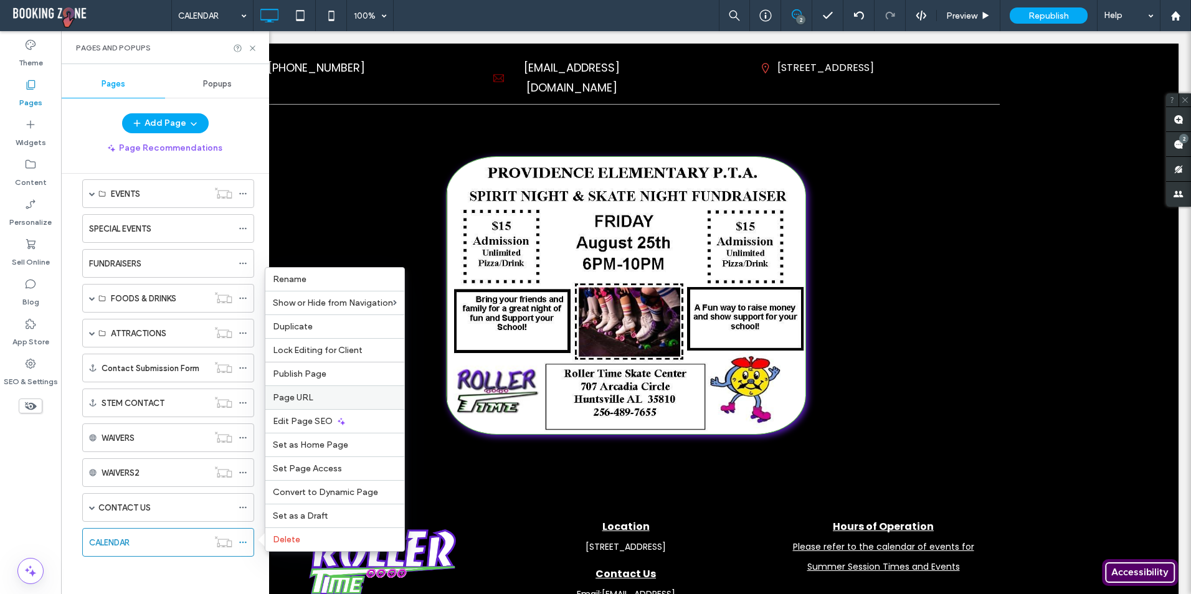
click at [291, 400] on span "Page URL" at bounding box center [293, 397] width 40 height 11
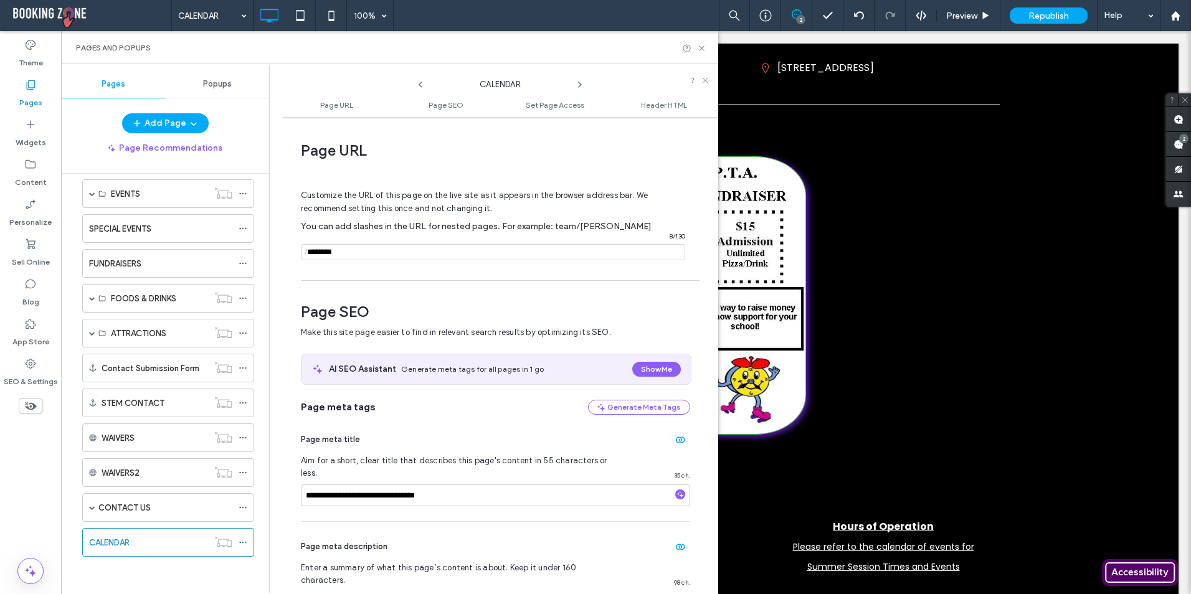
scroll to position [6, 0]
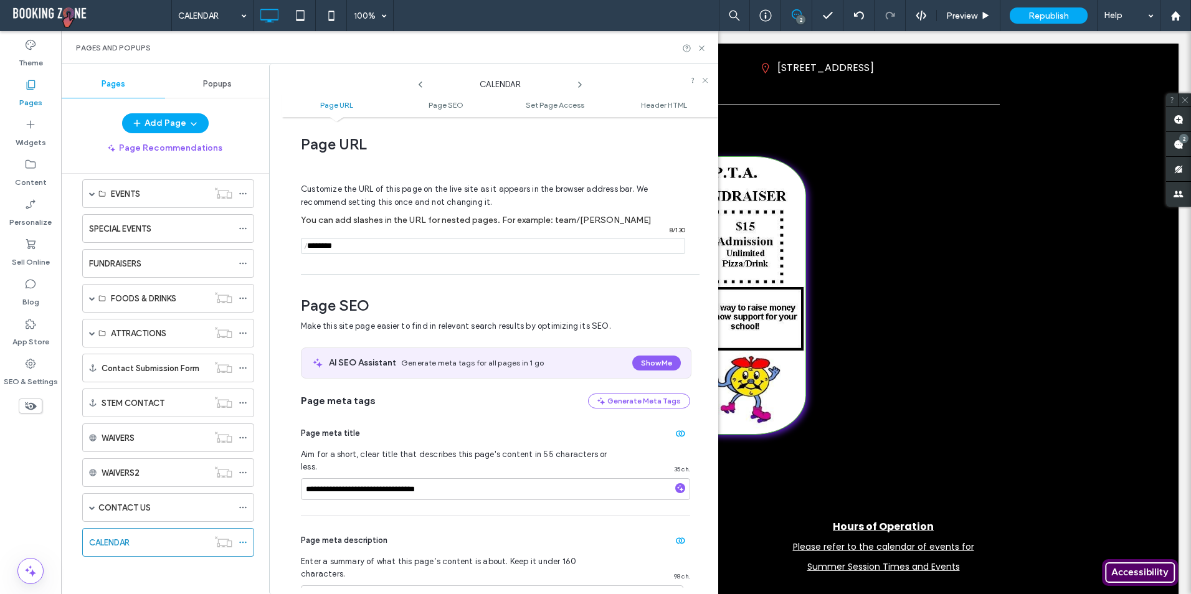
click at [395, 249] on input "notEmpty" at bounding box center [493, 246] width 384 height 16
